Goal: Task Accomplishment & Management: Use online tool/utility

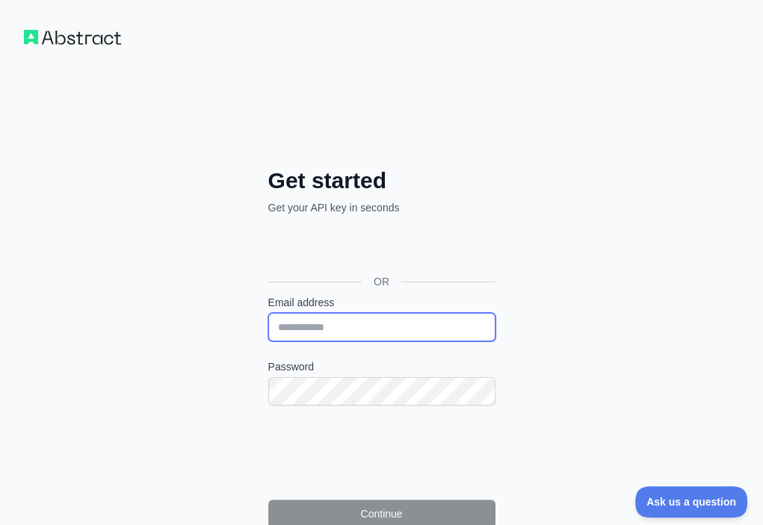
click at [268, 313] on input "Email address" at bounding box center [381, 327] width 227 height 28
paste input "**********"
type input "**********"
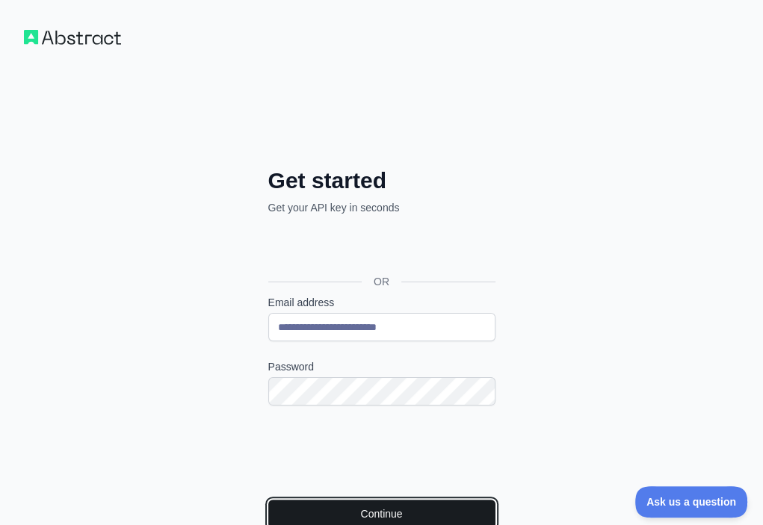
click at [268, 500] on button "Continue" at bounding box center [381, 514] width 227 height 28
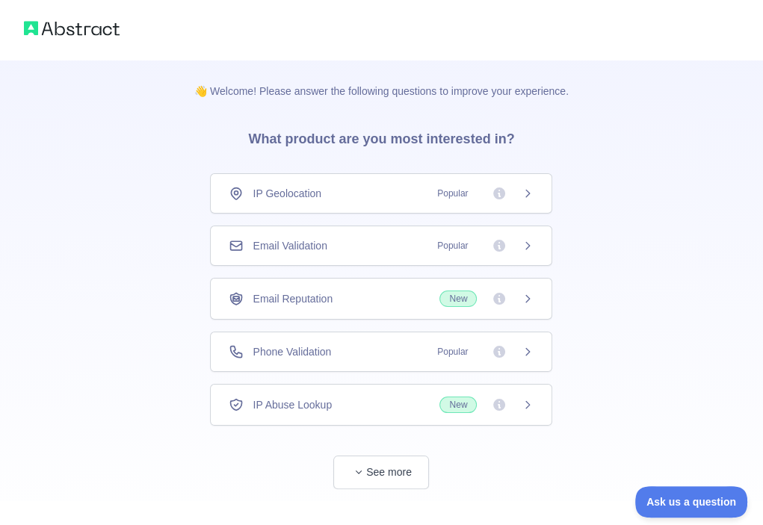
click at [388, 243] on div "Email Validation Popular" at bounding box center [381, 245] width 305 height 15
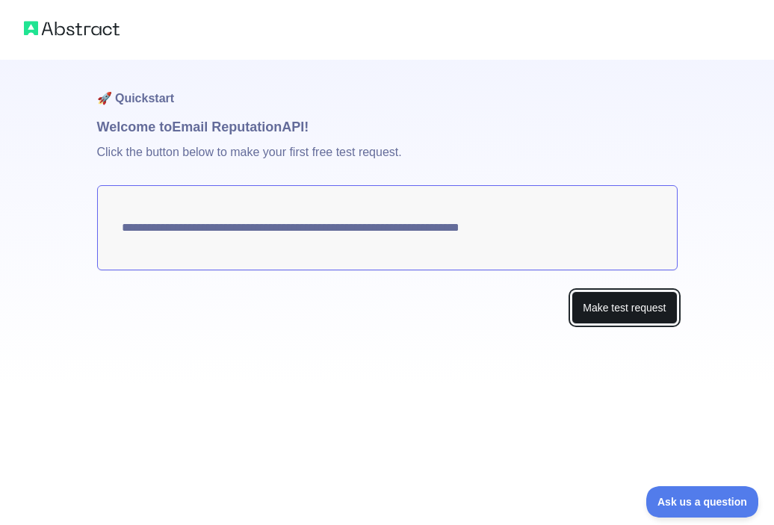
click at [610, 306] on button "Make test request" at bounding box center [624, 308] width 105 height 34
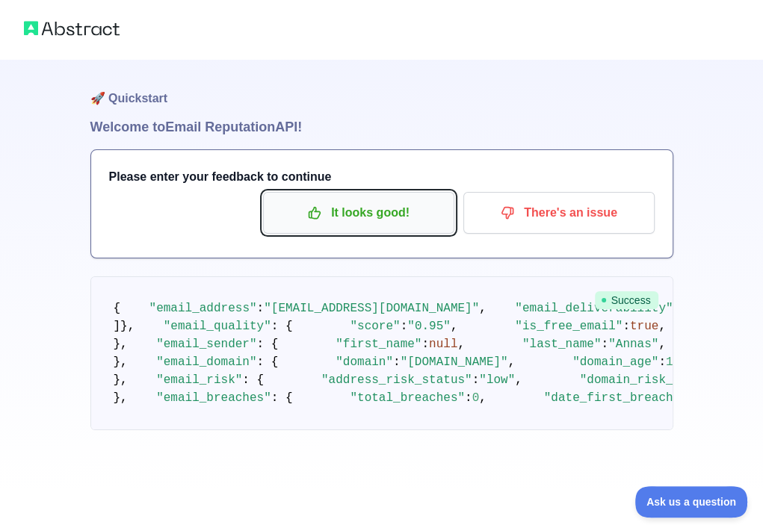
click at [357, 221] on p "It looks good!" at bounding box center [358, 212] width 169 height 25
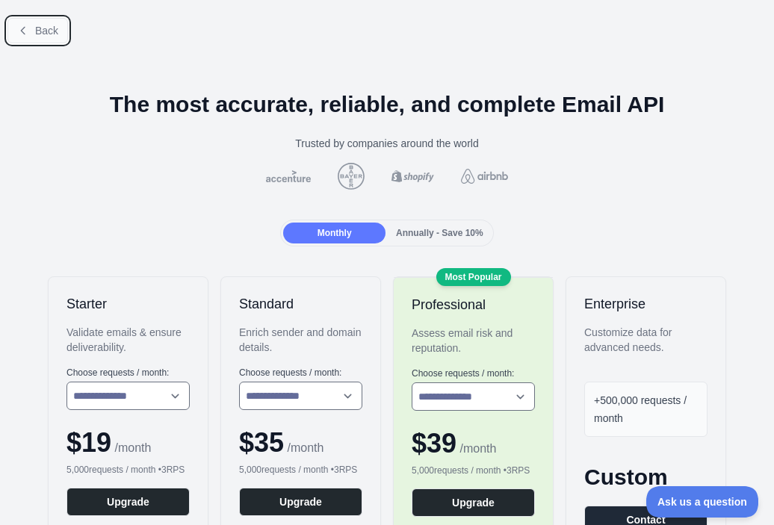
click at [48, 34] on span "Back" at bounding box center [46, 31] width 23 height 12
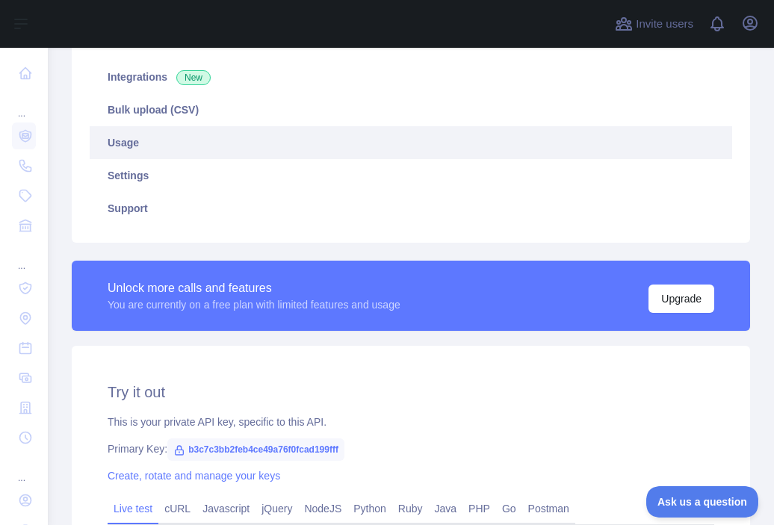
scroll to position [224, 0]
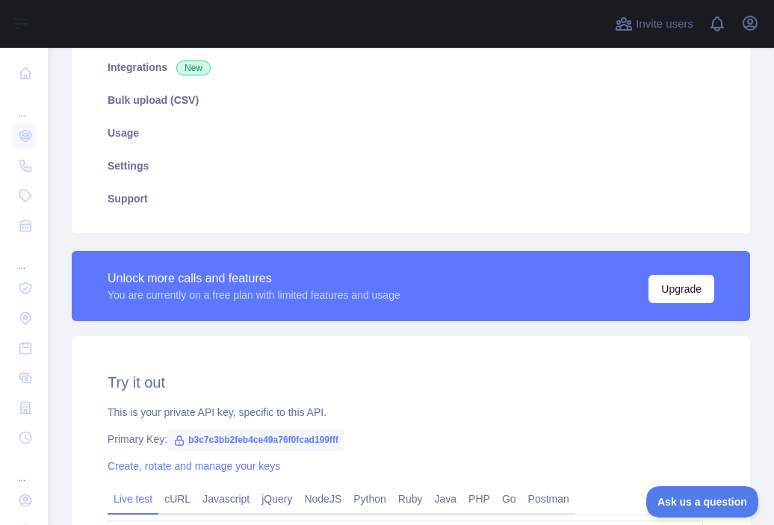
click at [315, 445] on span "b3c7c3bb2feb4ce49a76f0fcad199fff" at bounding box center [255, 440] width 177 height 22
copy span "b3c7c3bb2feb4ce49a76f0fcad199fff"
